Goal: Ask a question

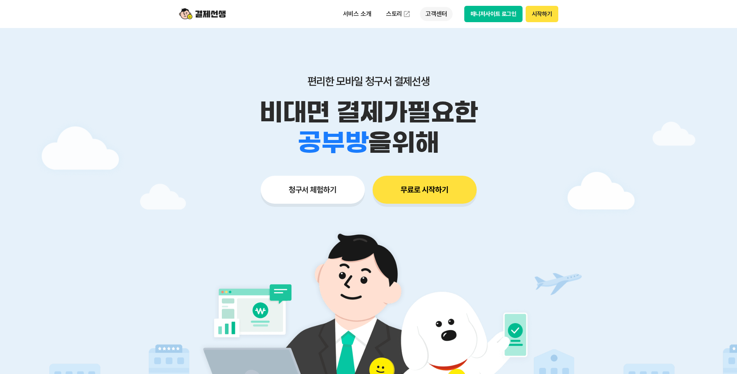
click at [433, 15] on p "고객센터" at bounding box center [436, 14] width 32 height 14
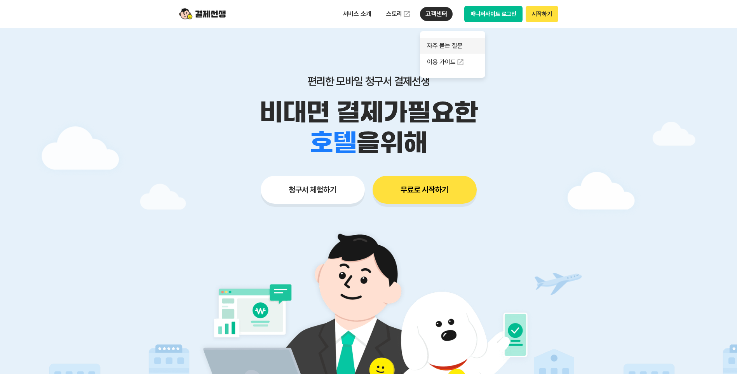
click at [450, 48] on link "자주 묻는 질문" at bounding box center [452, 46] width 65 height 16
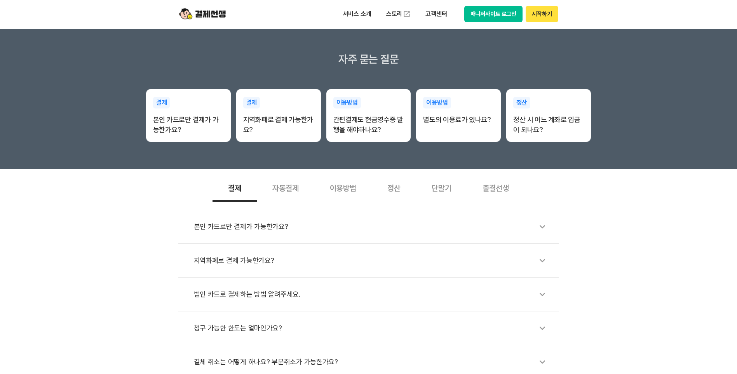
scroll to position [194, 0]
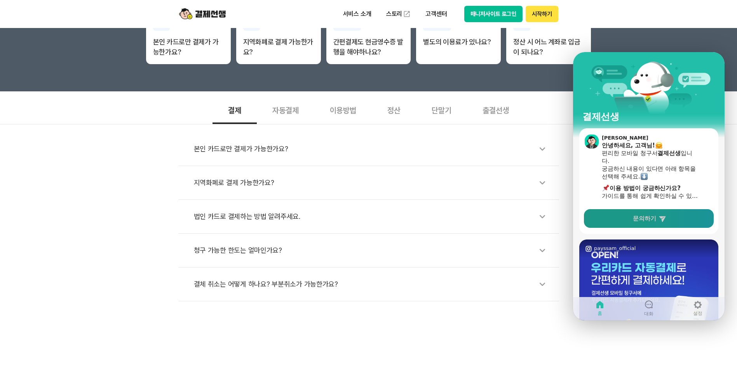
click at [630, 218] on link "문의하기" at bounding box center [649, 218] width 130 height 19
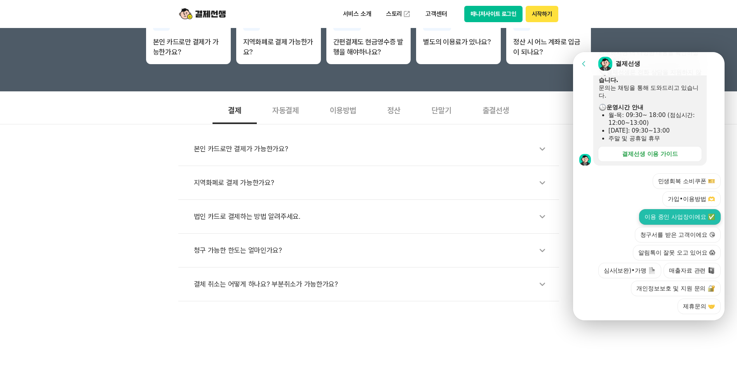
click at [650, 209] on button "이용 중인 사업장이에요 ✅" at bounding box center [680, 217] width 82 height 16
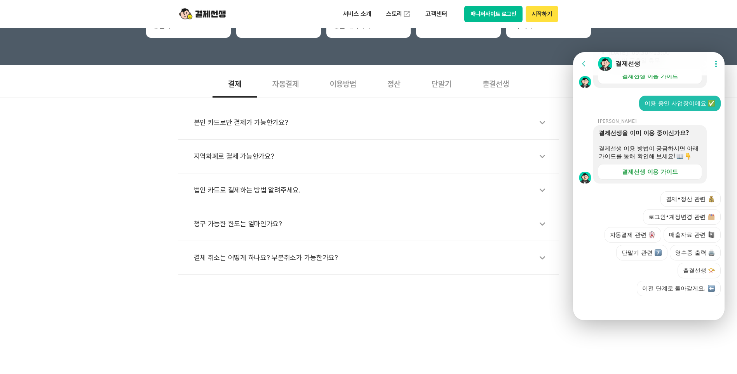
scroll to position [233, 0]
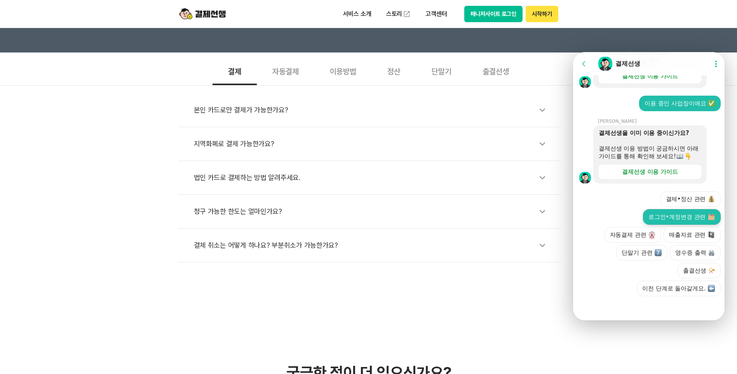
click at [667, 212] on button "로그인•계정변경 관련" at bounding box center [682, 217] width 78 height 16
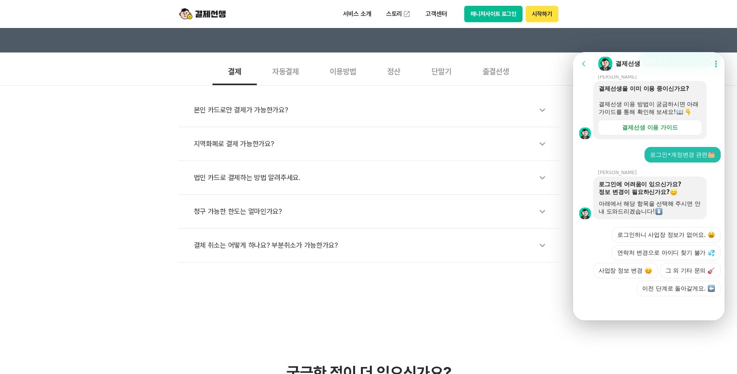
scroll to position [380, 0]
click at [648, 227] on button "로그인하니 사업장 정보가 없어요." at bounding box center [666, 235] width 109 height 16
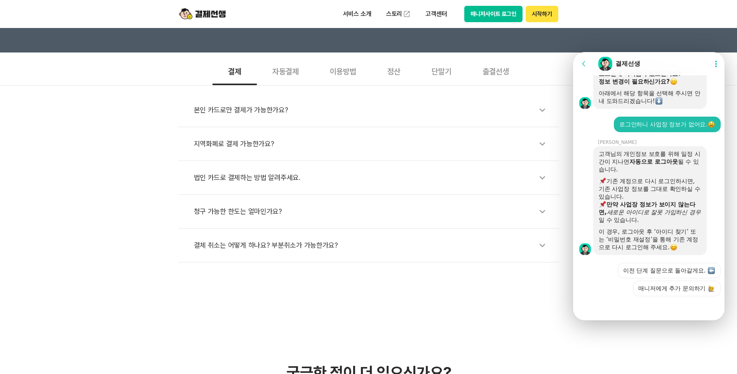
scroll to position [457, 0]
click at [653, 287] on button "매니저에게 추가 문의하기" at bounding box center [677, 289] width 88 height 16
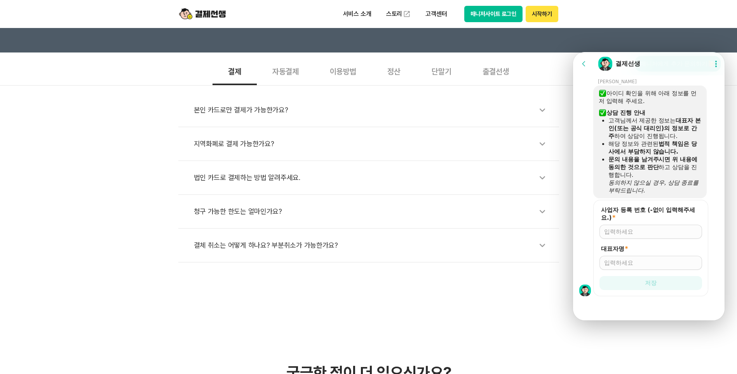
scroll to position [664, 0]
click at [648, 231] on input "사업자 등록 번호 (-없이 입력해주세요.) *" at bounding box center [650, 232] width 93 height 8
type input "8892901650"
click at [610, 260] on input "대표자명 *" at bounding box center [650, 263] width 93 height 8
type input "t"
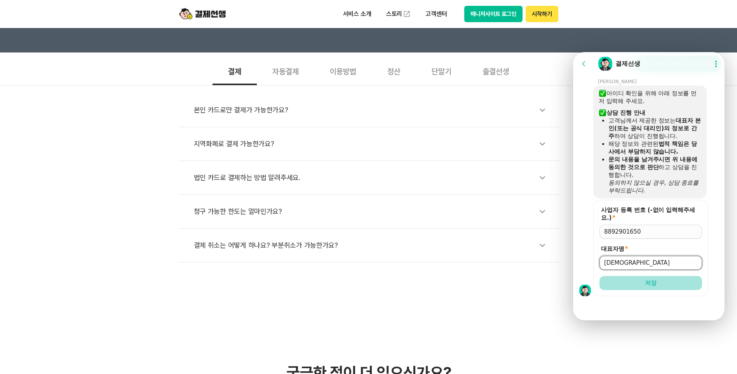
type input "[DEMOGRAPHIC_DATA]"
click at [635, 286] on button "저장" at bounding box center [650, 283] width 103 height 14
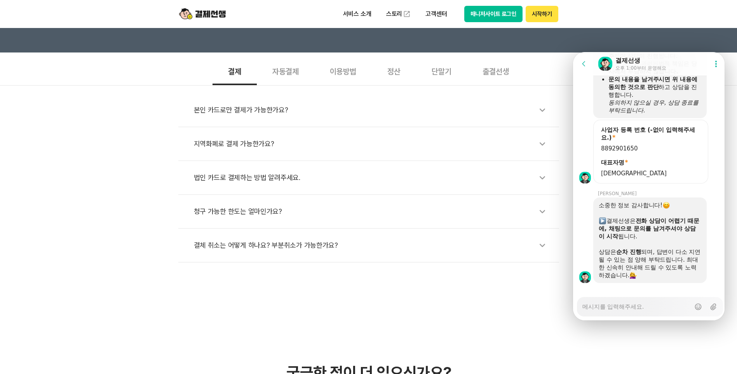
scroll to position [754, 0]
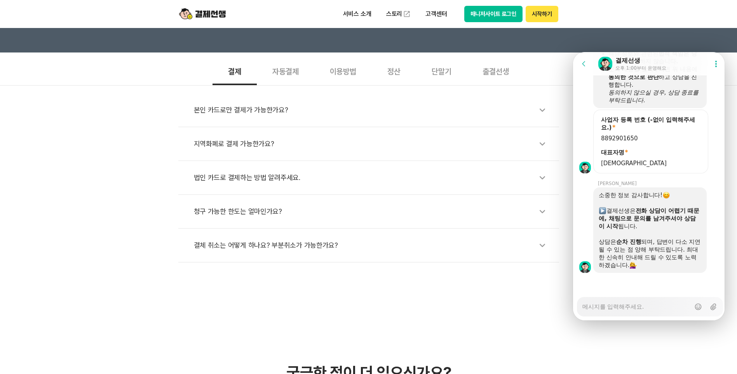
type textarea "x"
type textarea "ㅎ"
type textarea "x"
type textarea "호"
type textarea "x"
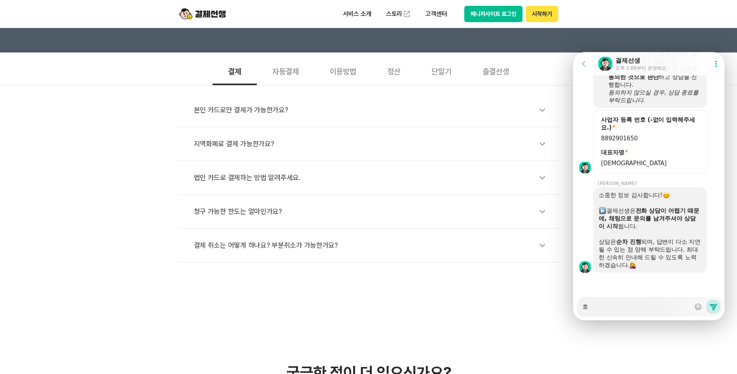
type textarea "회"
type textarea "x"
type textarea "횡"
type textarea "x"
type textarea "회우"
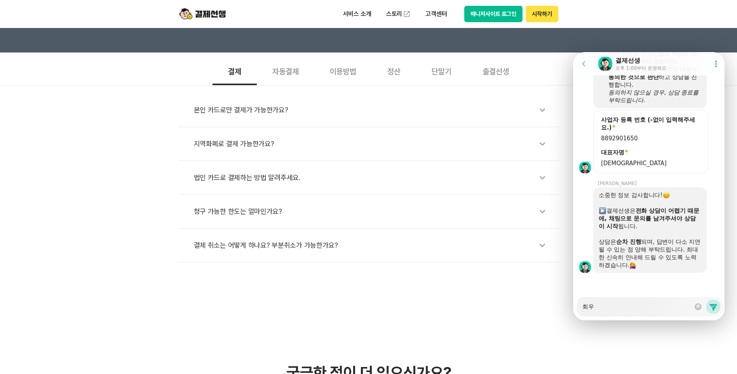
type textarea "x"
type textarea "회워"
type textarea "x"
type textarea "회원"
type textarea "x"
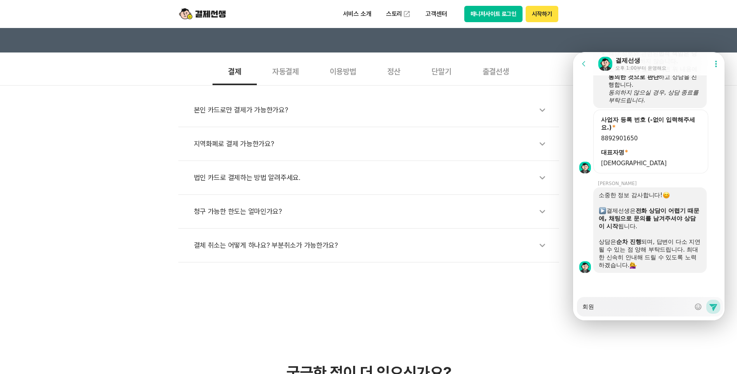
type textarea "회원ㅌ"
type textarea "x"
type textarea "회원타"
type textarea "x"
type textarea "회원탈"
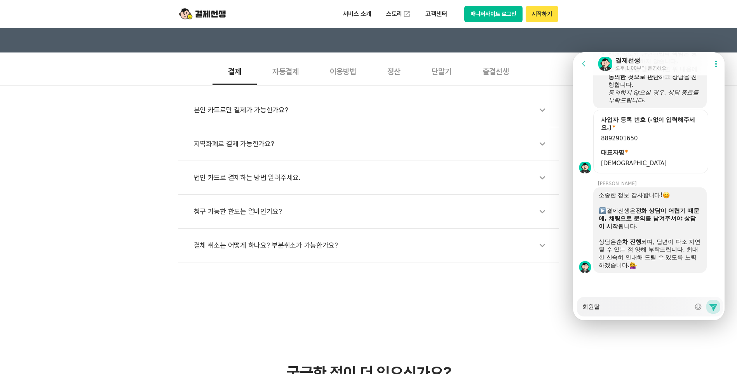
type textarea "x"
type textarea "회원탍"
type textarea "x"
type textarea "회원탈토"
type textarea "x"
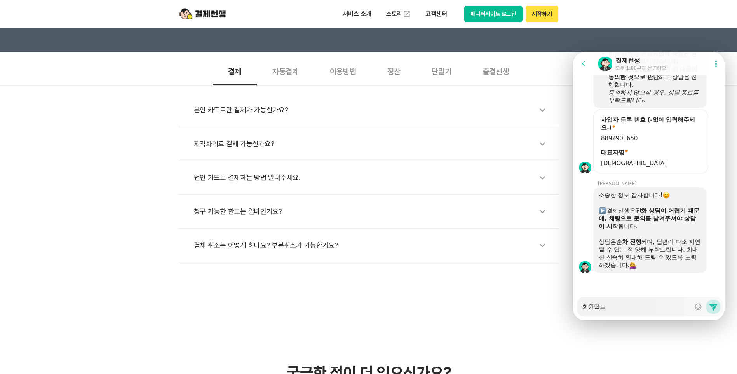
type textarea "회원탈퇴"
type textarea "x"
type textarea "회원탈툏"
type textarea "x"
type textarea "회원탈퇴후"
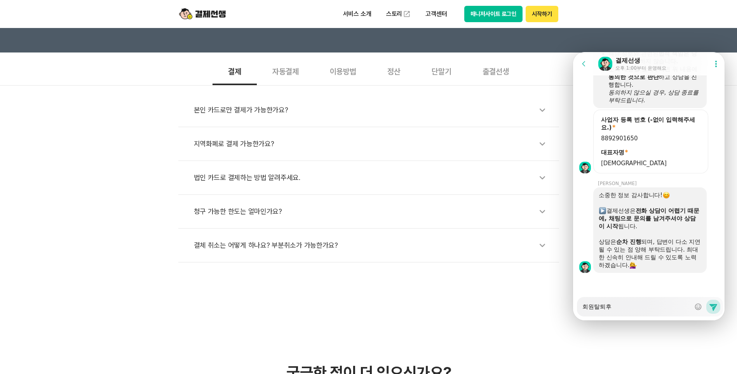
type textarea "x"
type textarea "회원탈퇴후 ㅂ"
type textarea "x"
type textarea "회원탈퇴후 보"
type textarea "x"
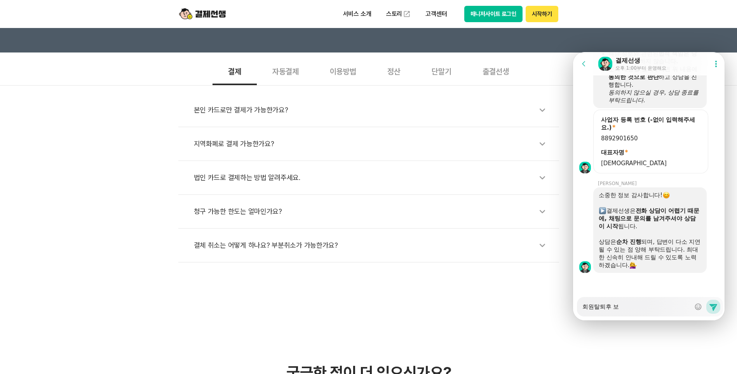
type textarea "회원탈퇴후 복"
type textarea "x"
type textarea "회원탈퇴후 복ㄱ"
type textarea "x"
type textarea "회원탈퇴후 복구"
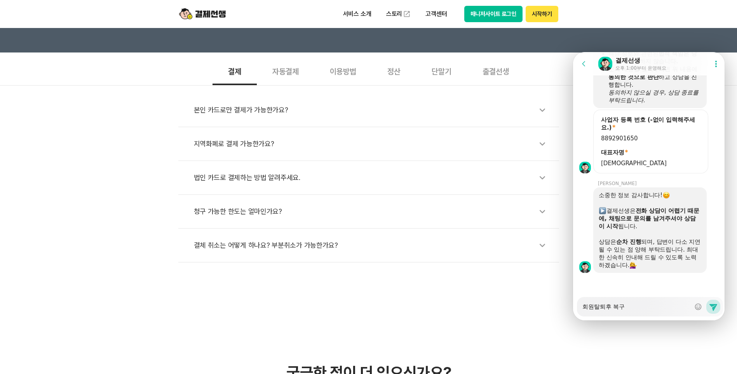
type textarea "x"
type textarea "회원탈퇴후 복구아"
type textarea "x"
type textarea "회원탈퇴후 복구안"
type textarea "x"
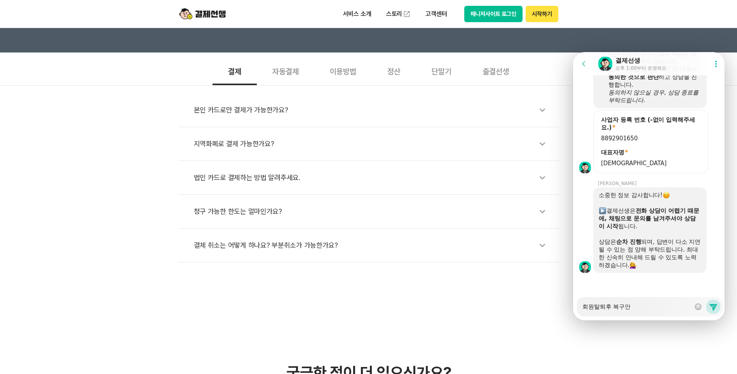
type textarea "회원탈퇴후 복구안ㄷ"
type textarea "x"
type textarea "회원탈퇴후 복구안도"
type textarea "x"
type textarea "회원탈퇴후 복구안되"
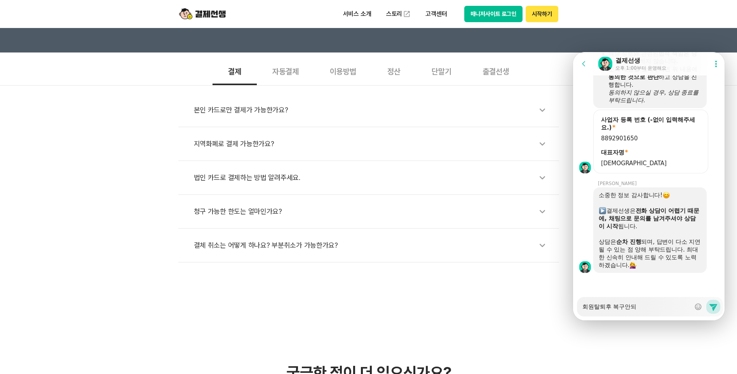
type textarea "x"
type textarea "회원탈퇴후 복구안된"
type textarea "x"
type textarea "회원탈퇴후 복구안되나"
type textarea "x"
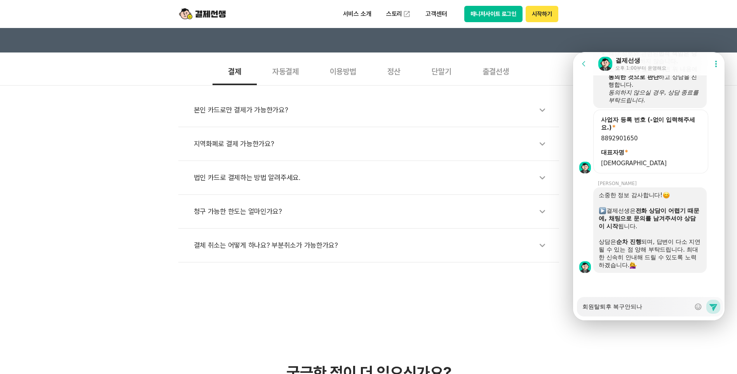
type textarea "회원탈퇴후 복구안되낭"
type textarea "x"
type textarea "회원탈퇴후 복구안되나요"
type textarea "x"
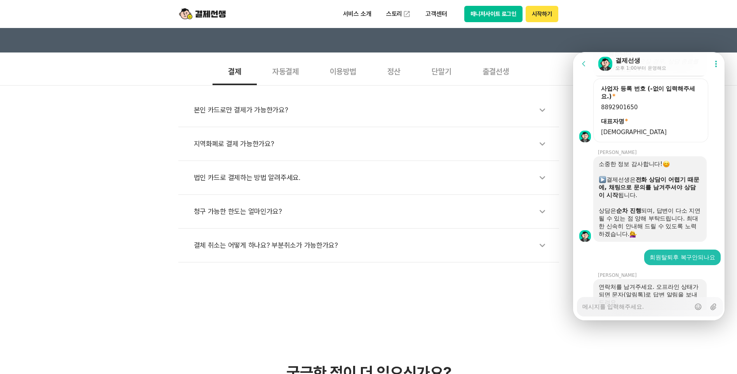
type textarea "x"
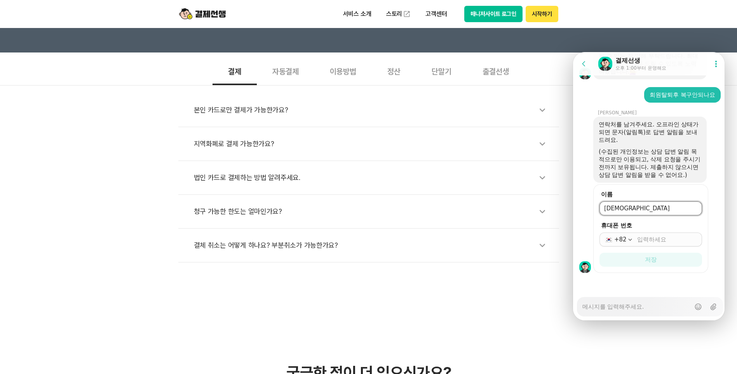
scroll to position [932, 0]
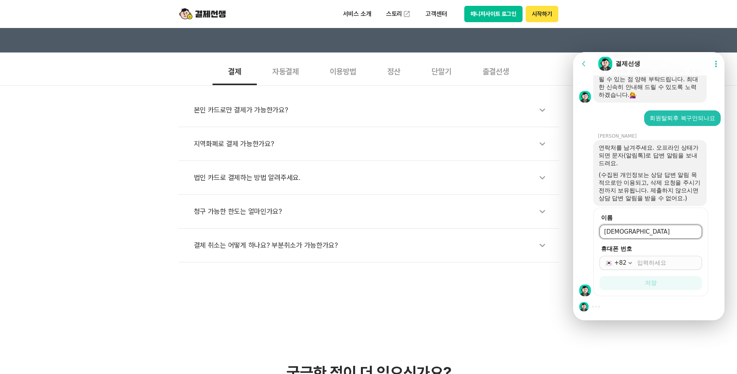
click at [649, 261] on input "휴대폰 번호" at bounding box center [667, 263] width 60 height 8
type input "[PHONE_NUMBER]"
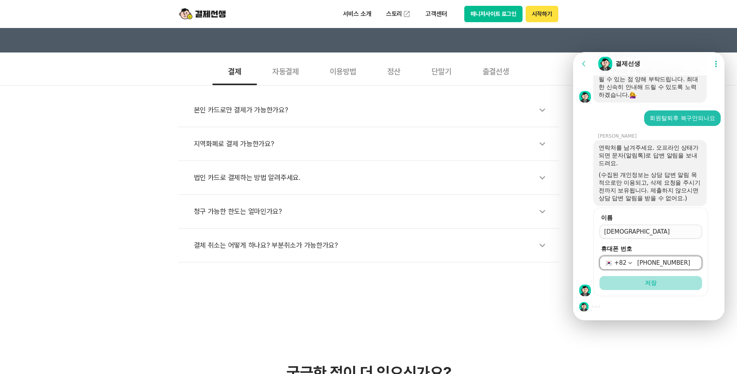
click at [646, 285] on span "저장" at bounding box center [651, 283] width 12 height 8
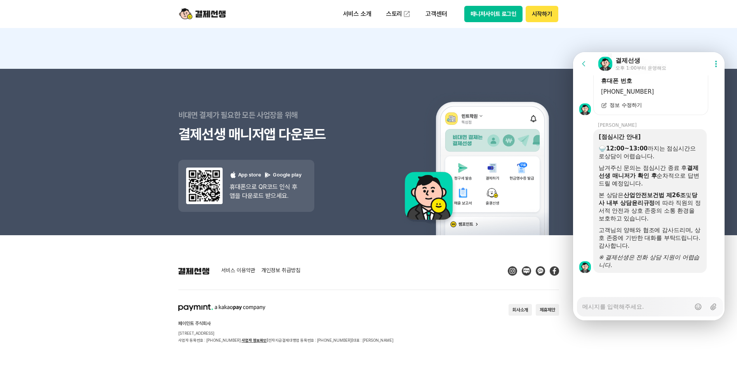
scroll to position [991, 0]
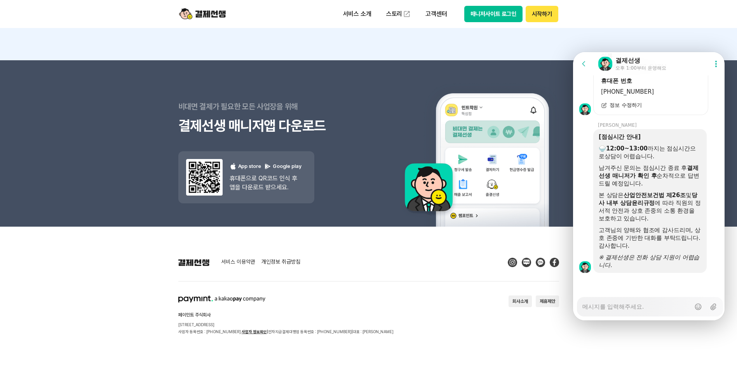
click at [599, 12] on header "서비스 소개 스토리 고객센터 매니저사이트 로그인 시작하기" at bounding box center [368, 14] width 737 height 28
click at [623, 174] on b "결제선생 매니저가 확인 후" at bounding box center [649, 171] width 100 height 15
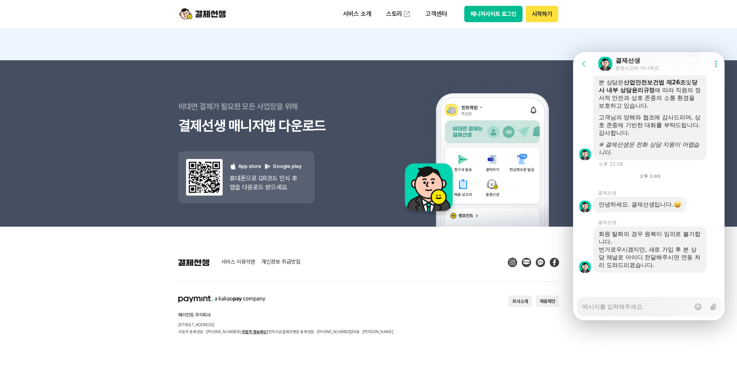
scroll to position [1206, 0]
type textarea "x"
